Goal: Book appointment/travel/reservation

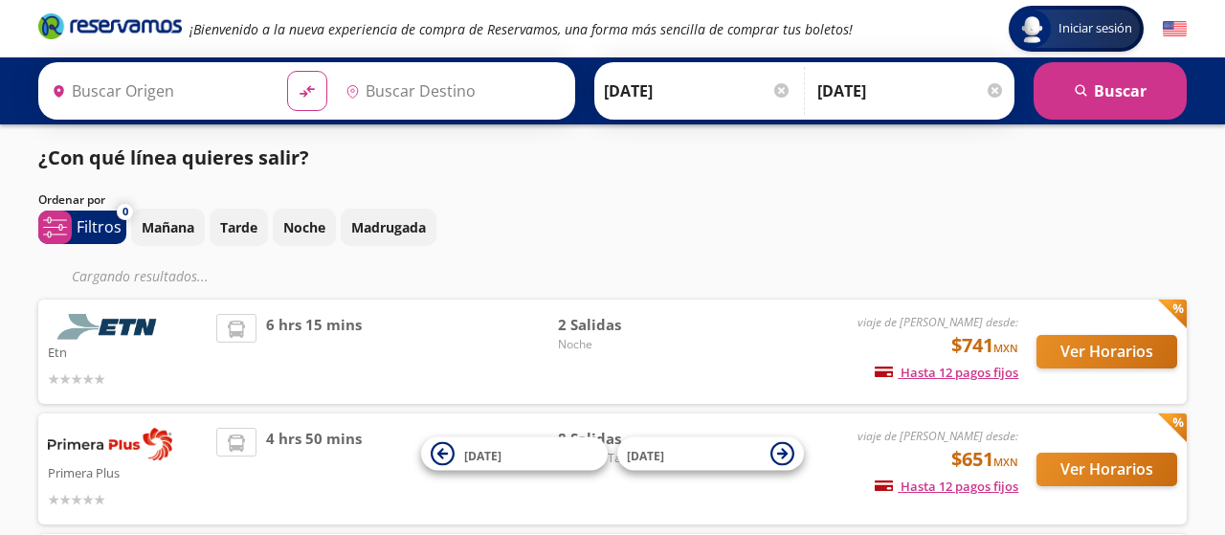
type input "Uruapan, [GEOGRAPHIC_DATA]"
type input "[GEOGRAPHIC_DATA], [GEOGRAPHIC_DATA]"
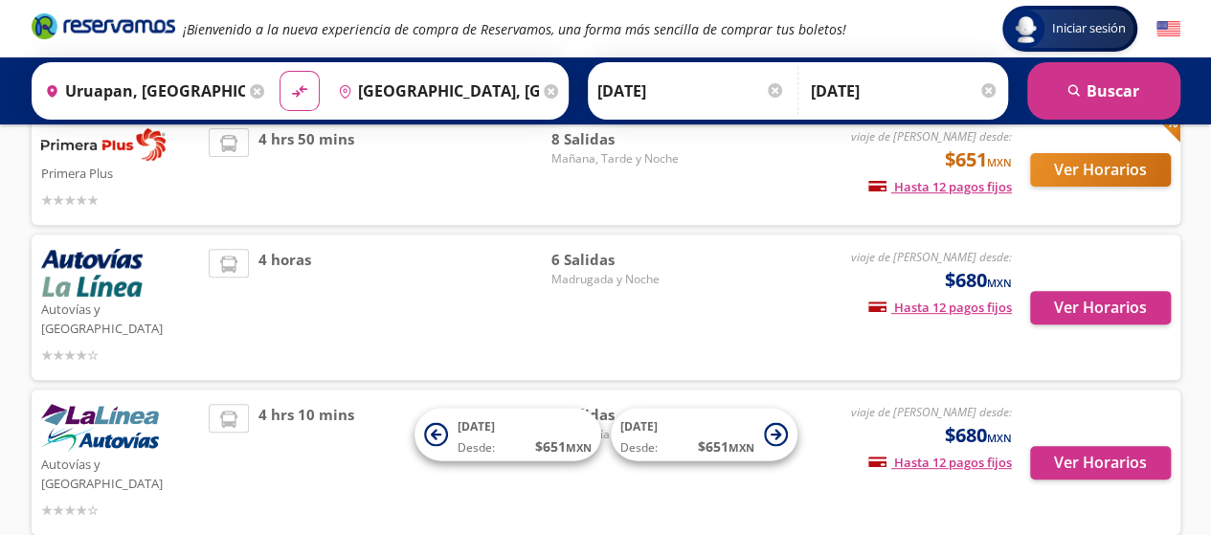
scroll to position [233, 0]
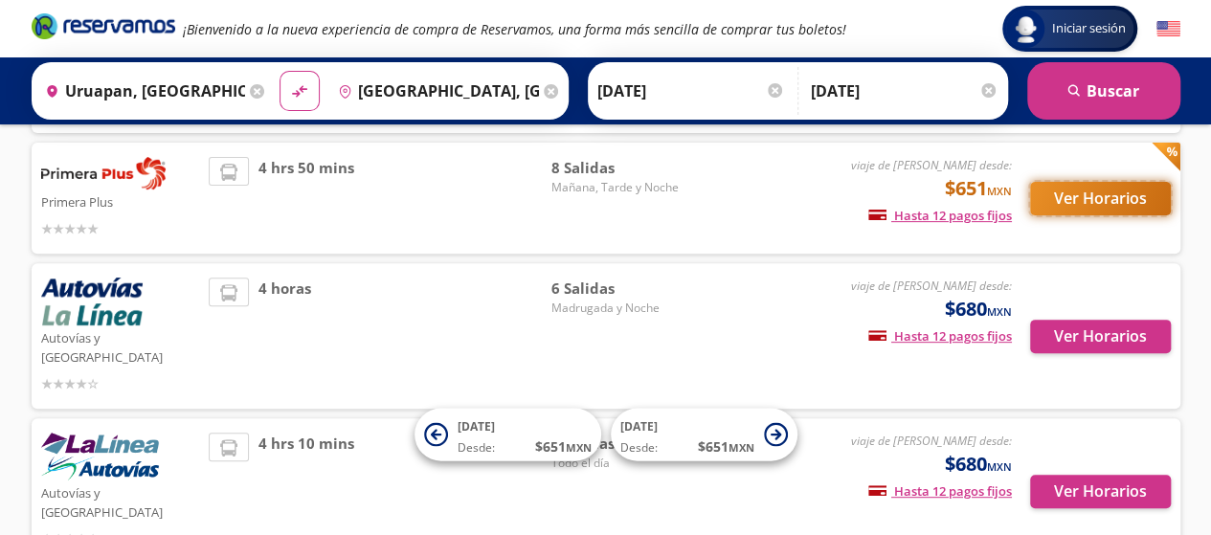
click at [1070, 185] on button "Ver Horarios" at bounding box center [1100, 198] width 141 height 33
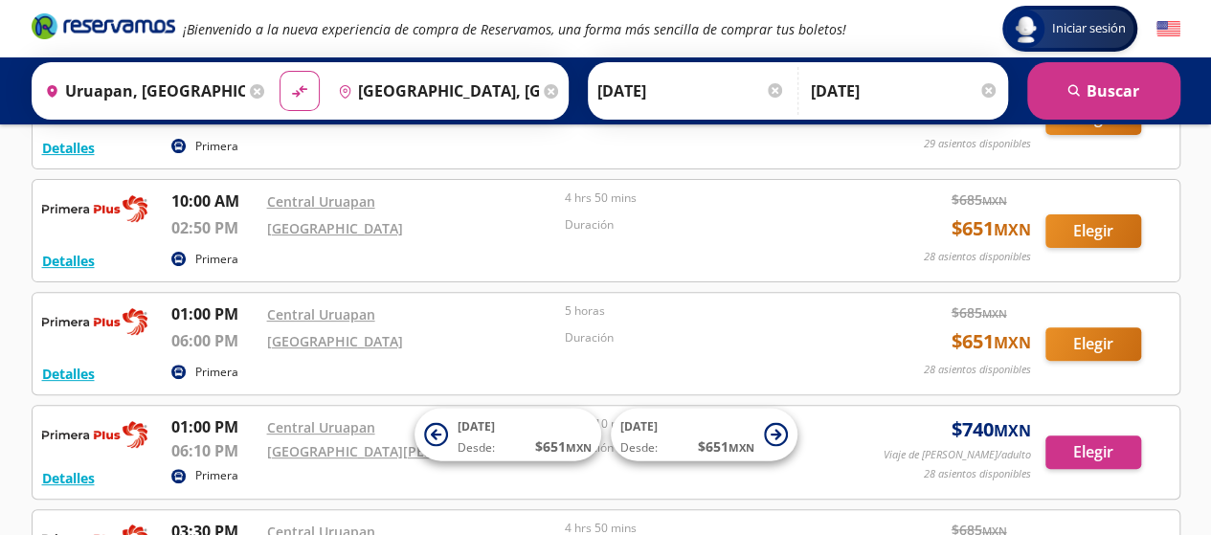
scroll to position [73, 0]
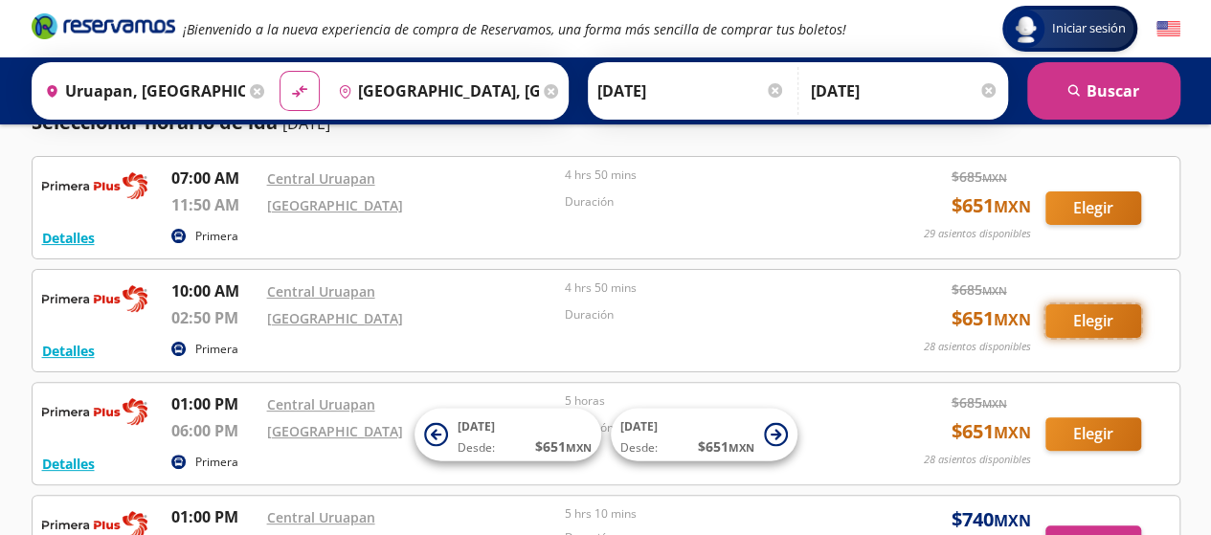
click at [1122, 319] on button "Elegir" at bounding box center [1093, 320] width 96 height 33
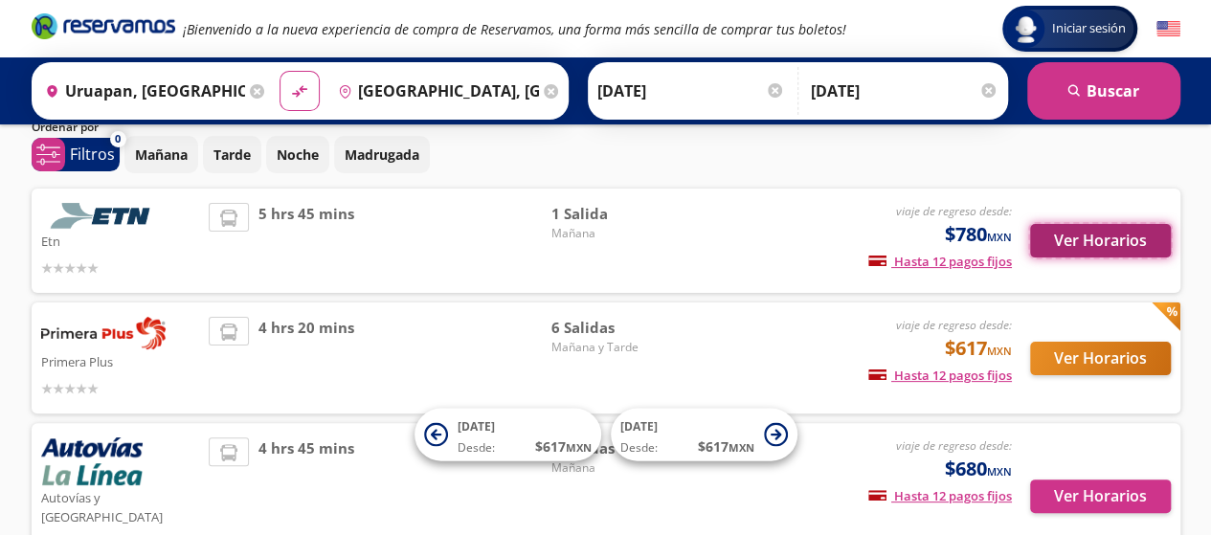
click at [1094, 241] on button "Ver Horarios" at bounding box center [1100, 240] width 141 height 33
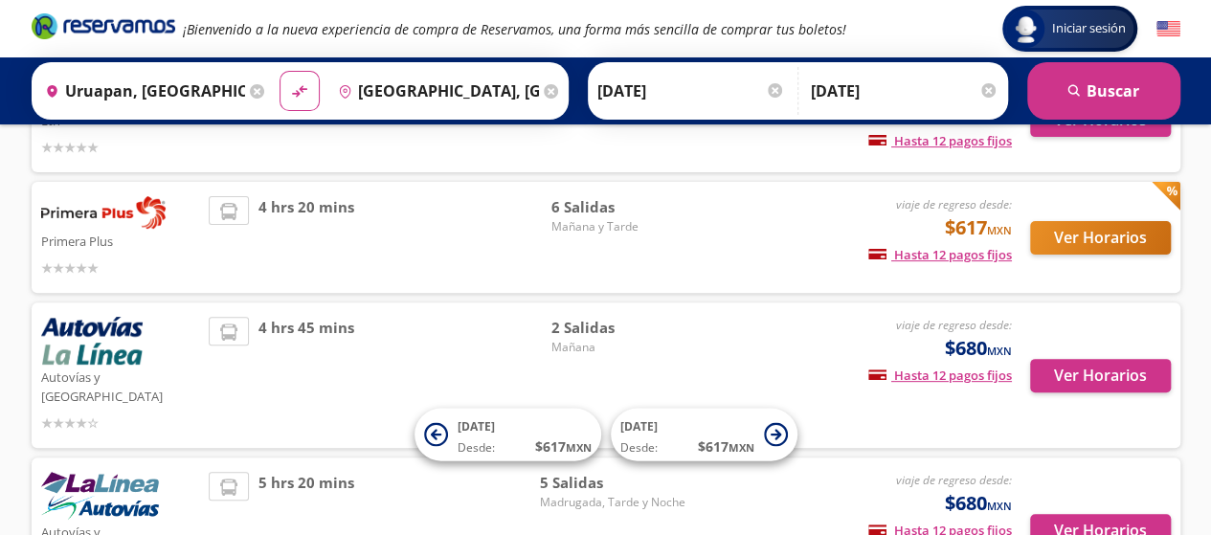
scroll to position [73, 0]
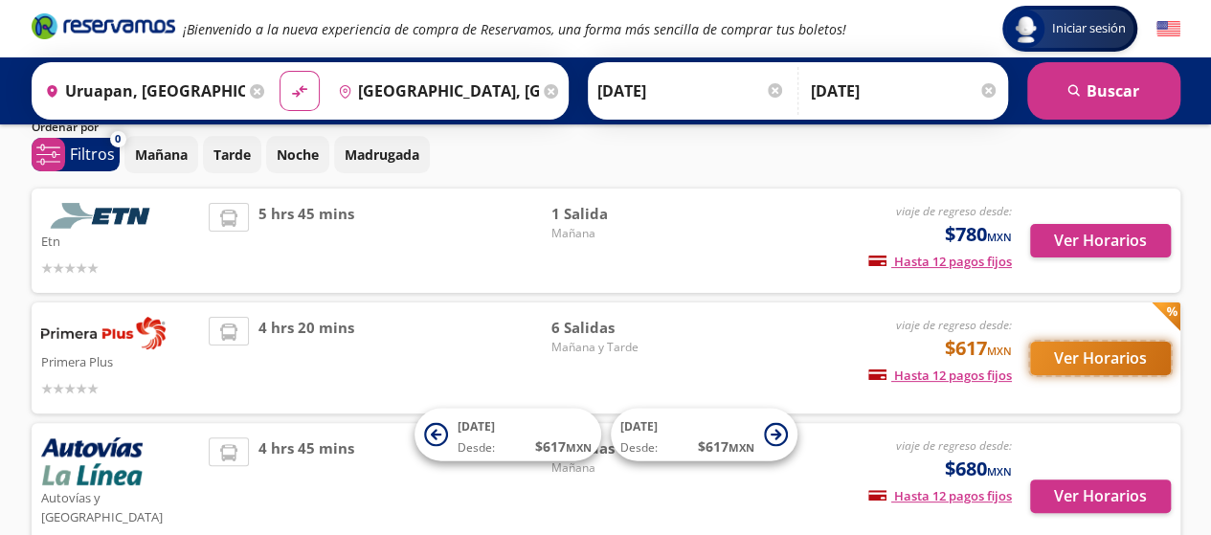
click at [1137, 366] on button "Ver Horarios" at bounding box center [1100, 358] width 141 height 33
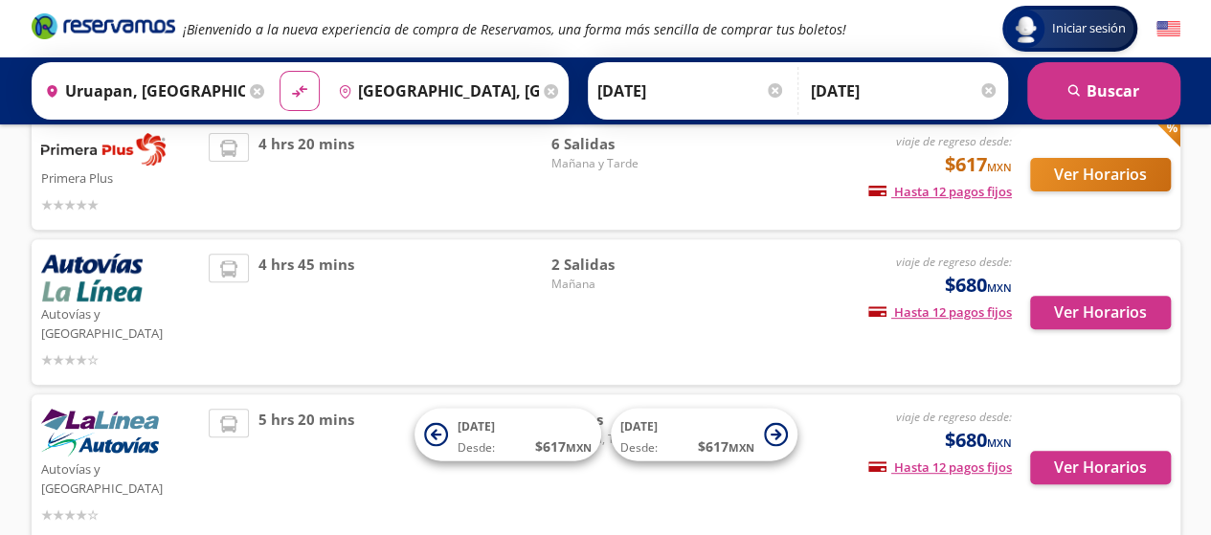
scroll to position [264, 0]
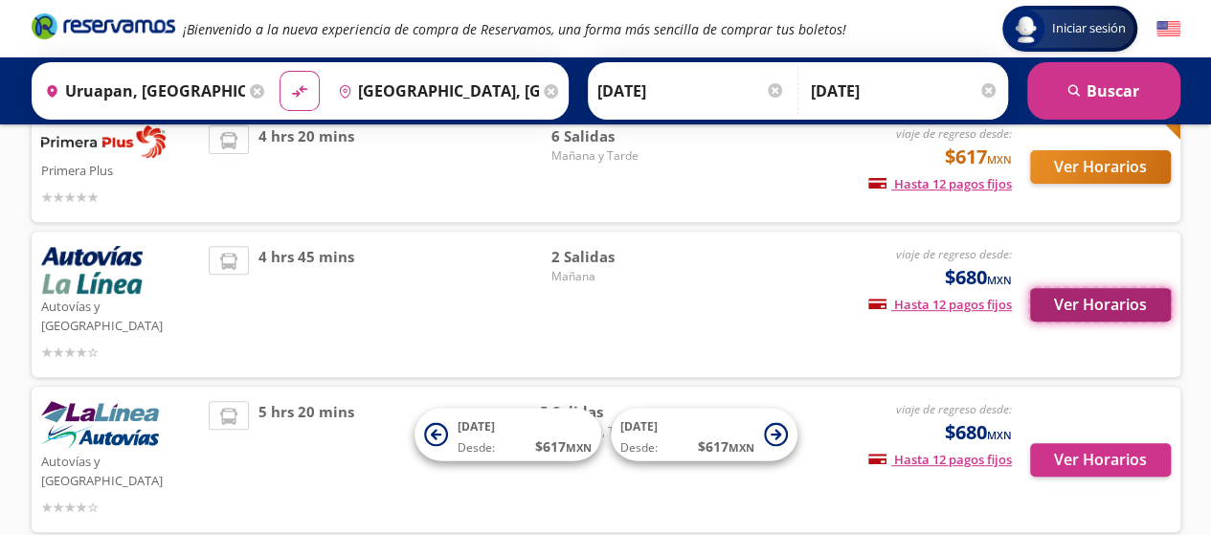
click at [1103, 292] on button "Ver Horarios" at bounding box center [1100, 304] width 141 height 33
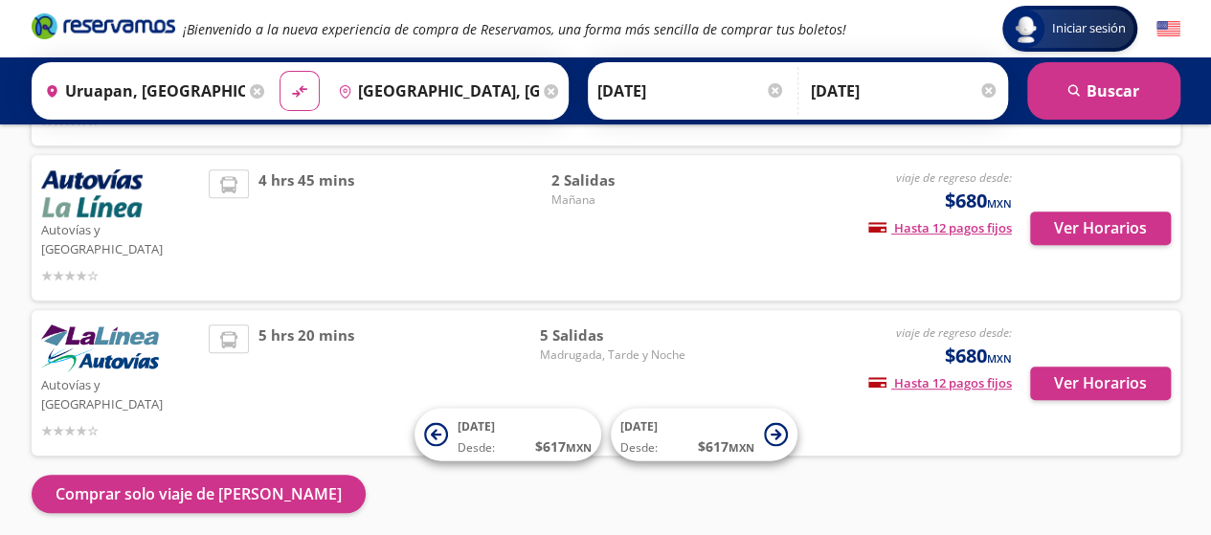
scroll to position [376, 0]
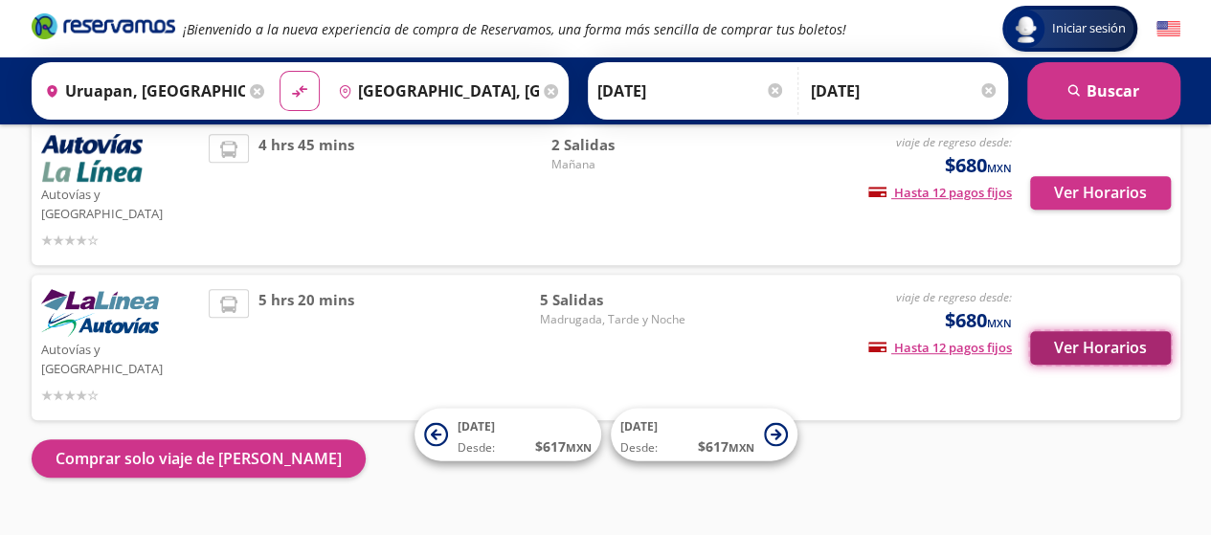
click at [1145, 331] on button "Ver Horarios" at bounding box center [1100, 347] width 141 height 33
